Goal: Task Accomplishment & Management: Manage account settings

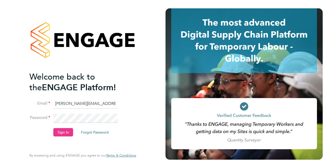
click at [93, 103] on input "christopher.dare1@justice.gov.uk" at bounding box center [85, 103] width 64 height 9
type input "[EMAIL_ADDRESS][DOMAIN_NAME]"
click at [60, 131] on button "Sign In" at bounding box center [63, 132] width 20 height 8
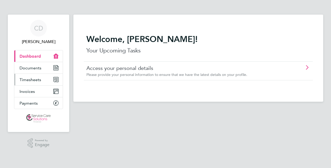
click at [36, 78] on span "Timesheets" at bounding box center [31, 79] width 22 height 5
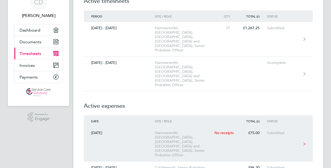
scroll to position [104, 0]
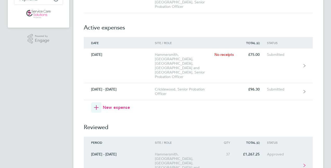
click at [174, 152] on div "Hammersmith, [GEOGRAPHIC_DATA], [GEOGRAPHIC_DATA], [GEOGRAPHIC_DATA] and [GEOGR…" at bounding box center [185, 165] width 60 height 27
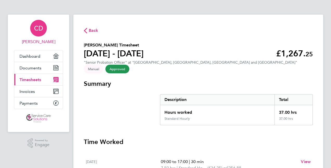
click at [36, 28] on span "CD" at bounding box center [38, 28] width 9 height 7
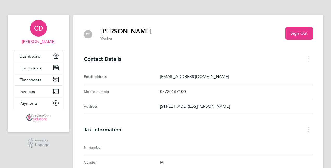
click at [177, 134] on div "CD [PERSON_NAME] Worker Sign Out Contact Details Email address [EMAIL_ADDRESS][…" at bounding box center [198, 168] width 250 height 307
